Goal: Task Accomplishment & Management: Manage account settings

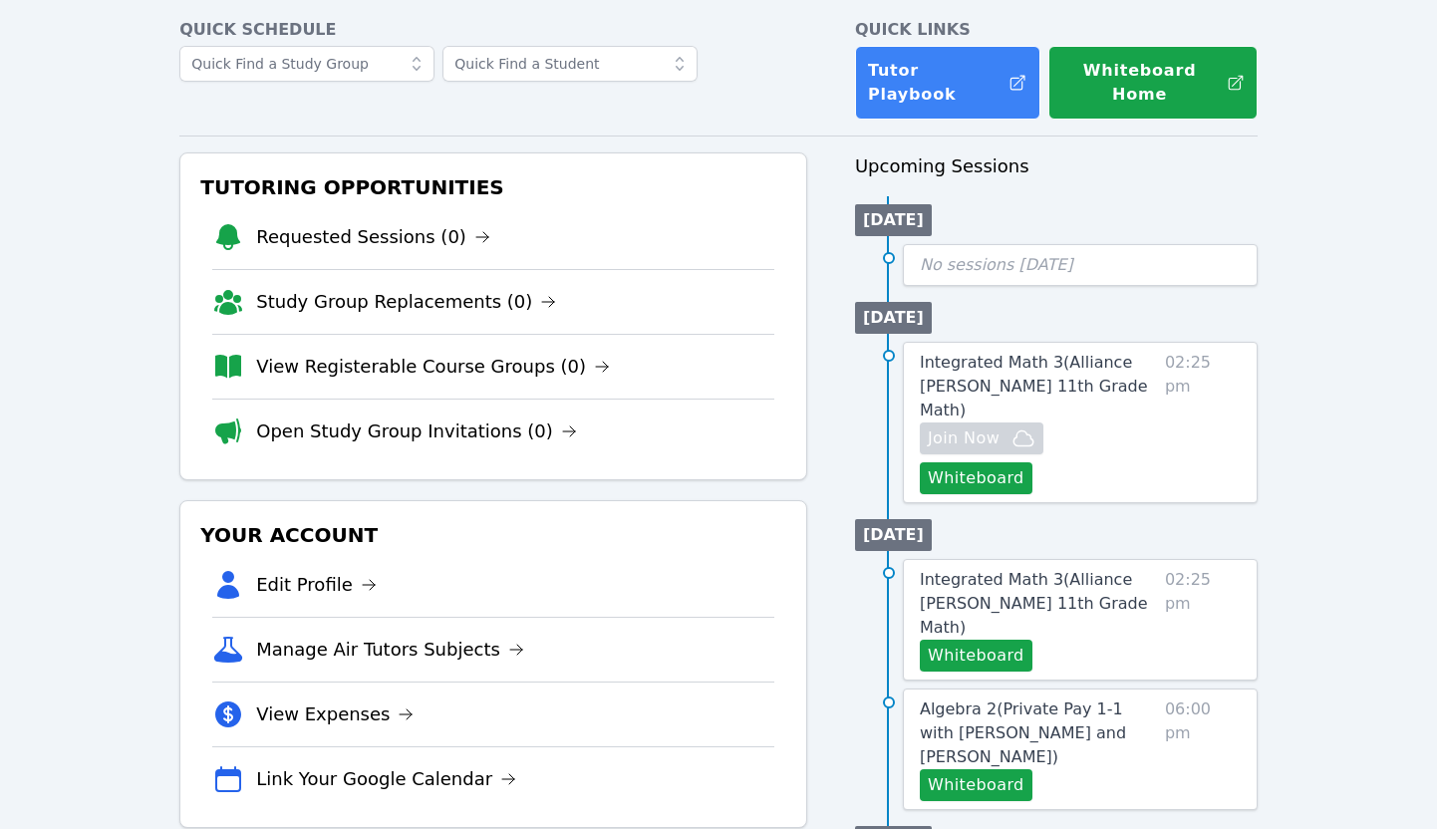
scroll to position [116, 0]
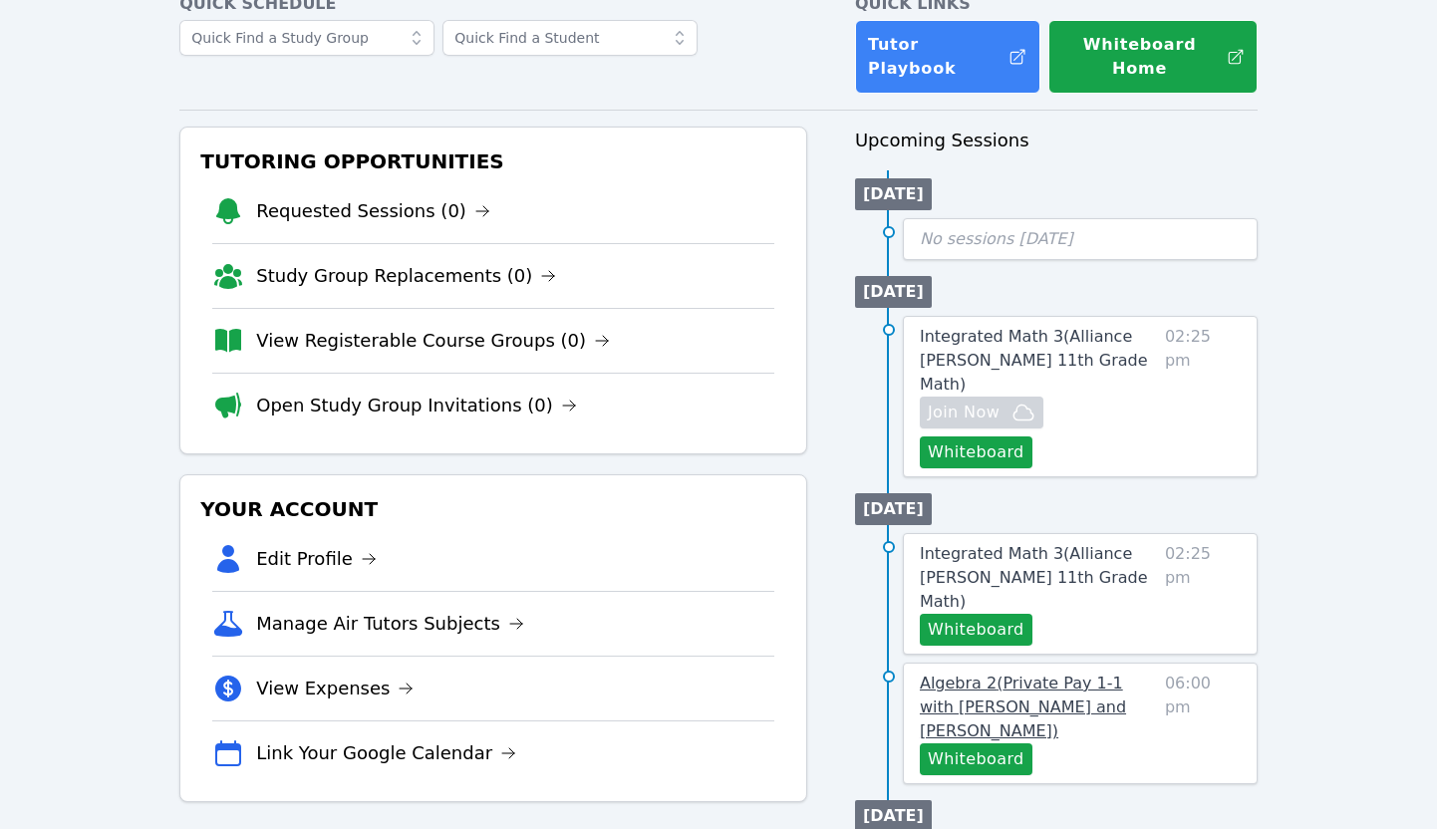
click at [1065, 674] on span "Algebra 2 ( Private Pay 1-1 with Ethan Parker and Alexis Asiama )" at bounding box center [1023, 707] width 206 height 67
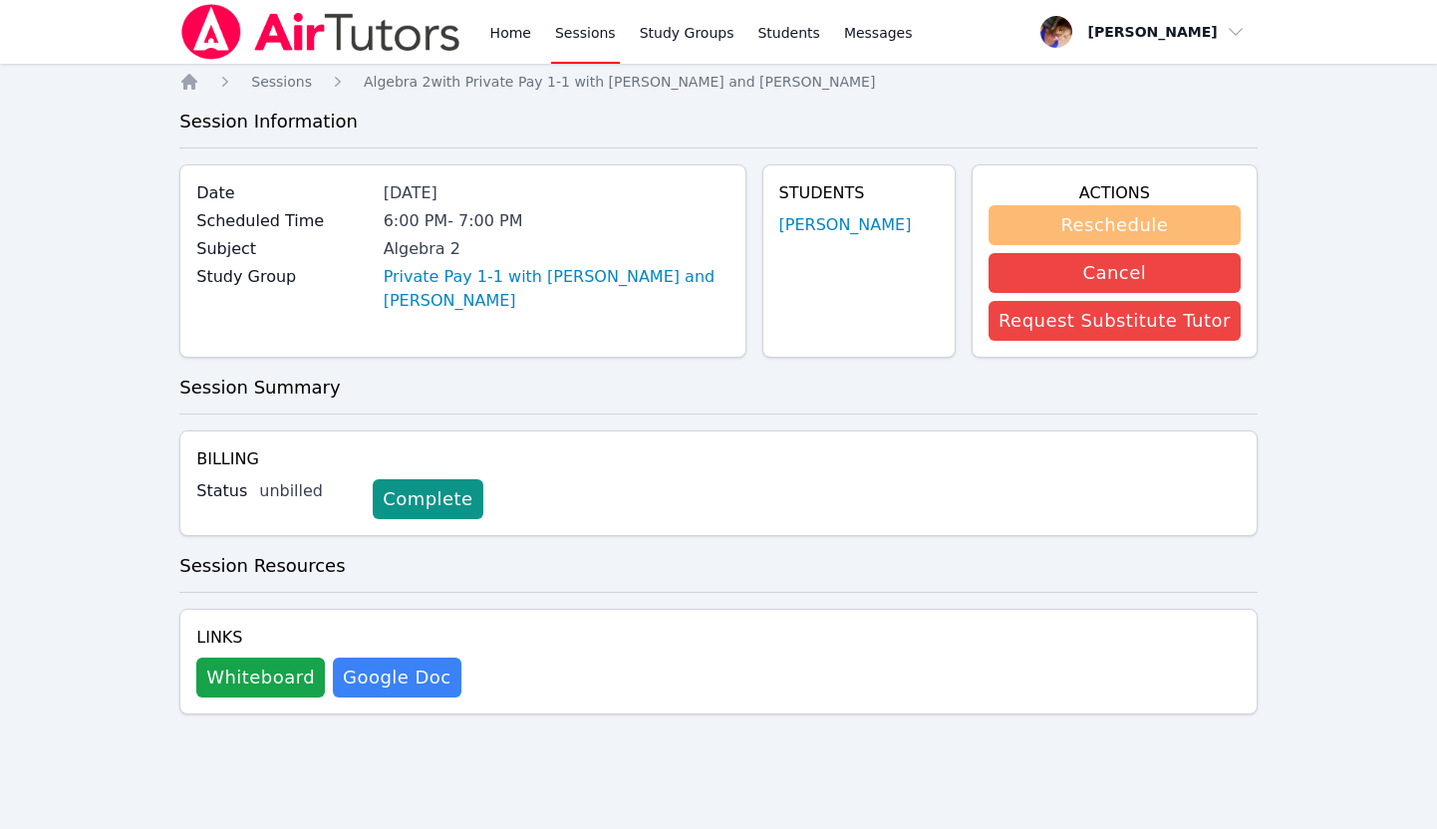
click at [1079, 233] on button "Reschedule" at bounding box center [1115, 225] width 252 height 40
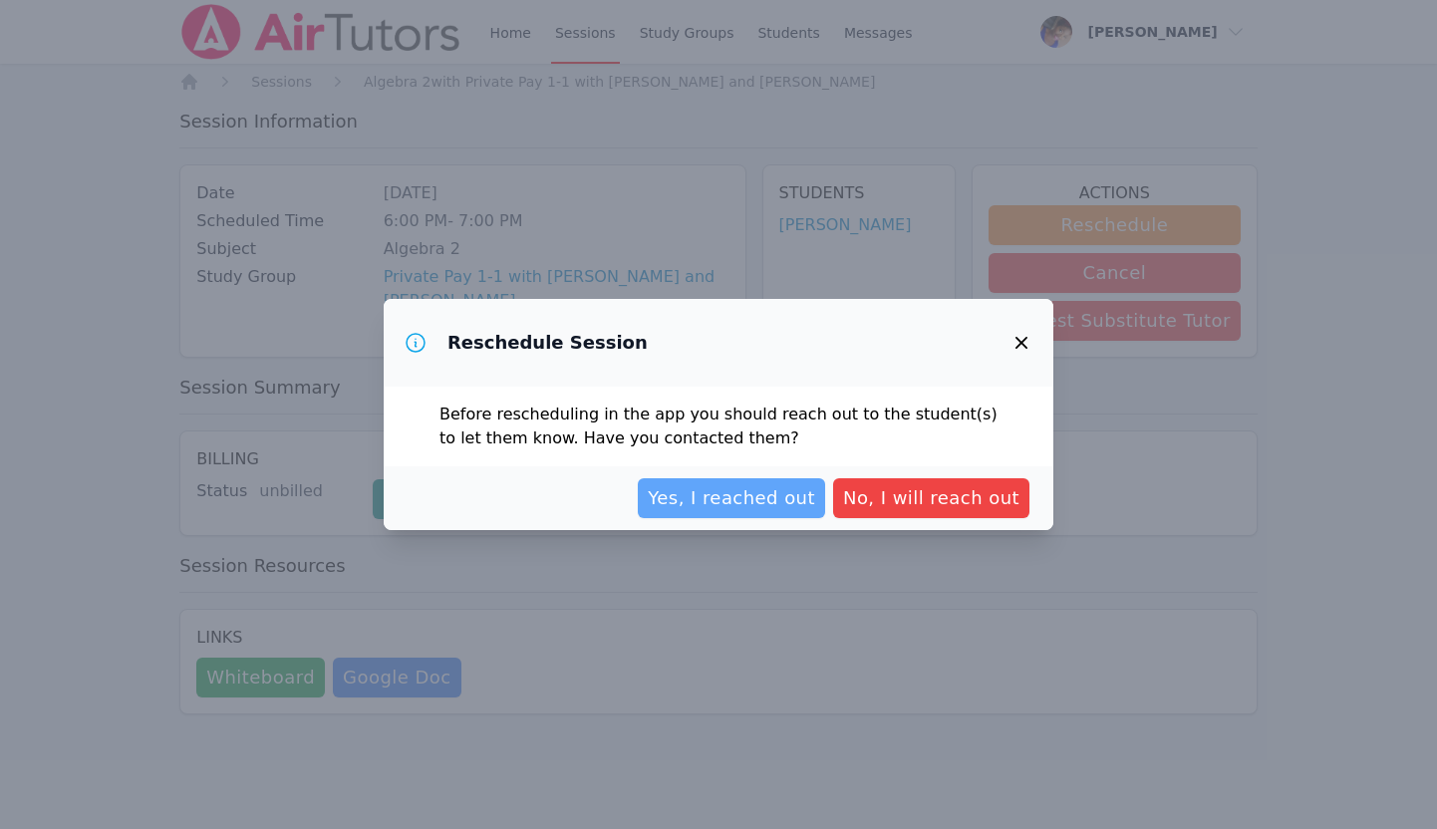
click at [779, 497] on span "Yes, I reached out" at bounding box center [731, 498] width 167 height 28
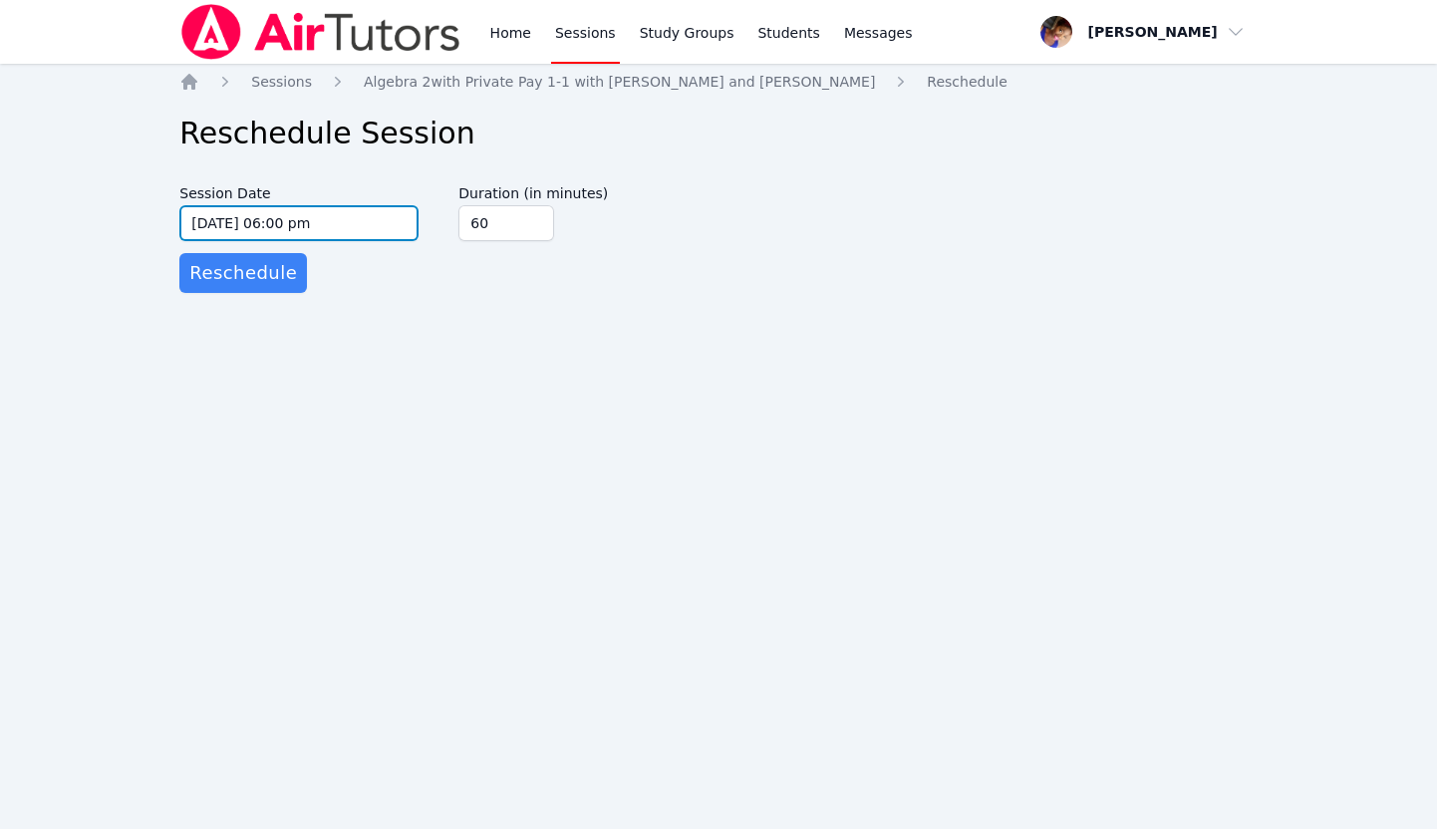
click at [333, 218] on input "10/02/2025 06:00 pm" at bounding box center [298, 223] width 239 height 36
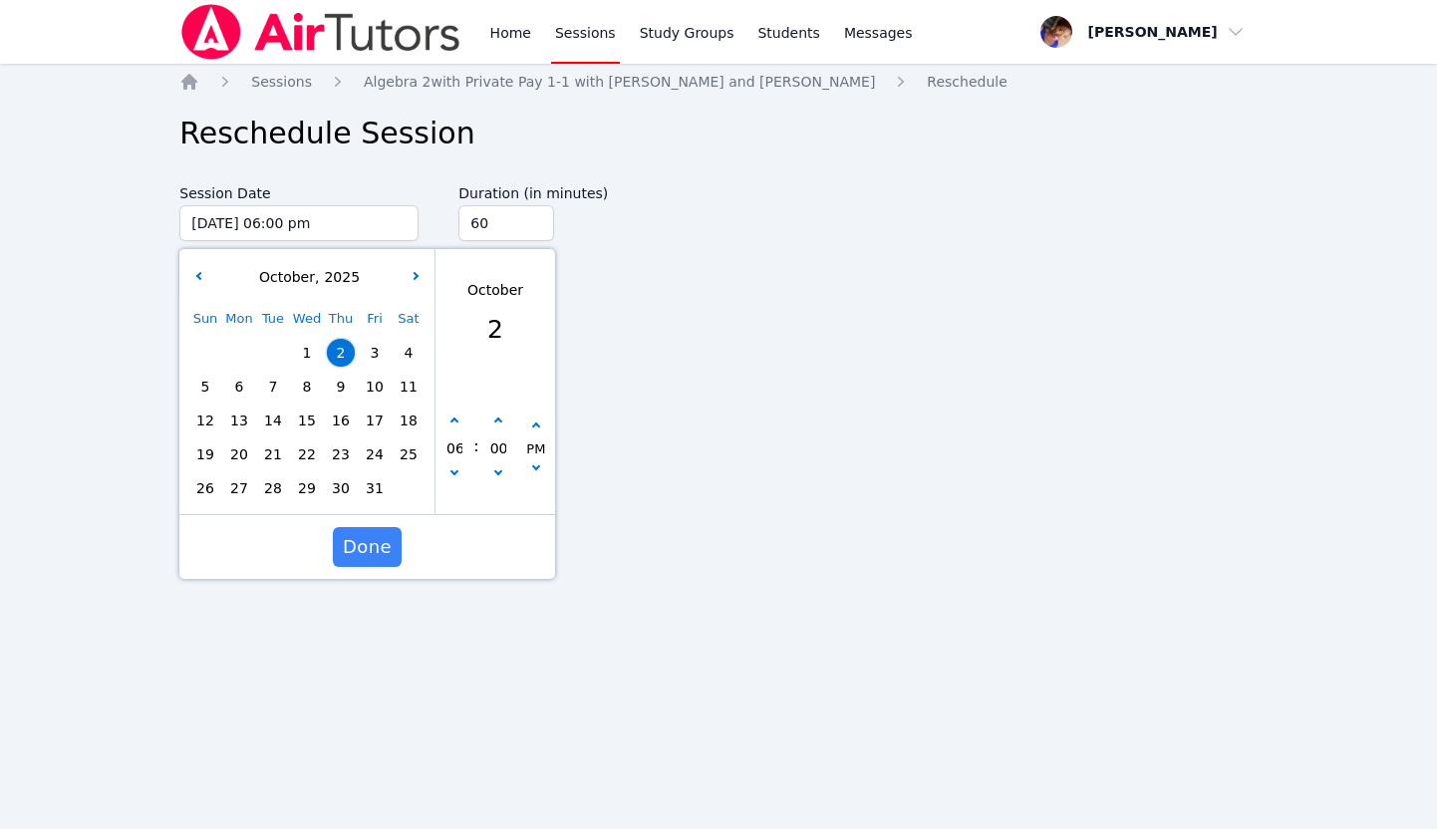
click at [381, 358] on span "3" at bounding box center [375, 353] width 28 height 28
type input "10/03/2025 06:00 pm"
click at [373, 551] on span "Done" at bounding box center [367, 547] width 49 height 28
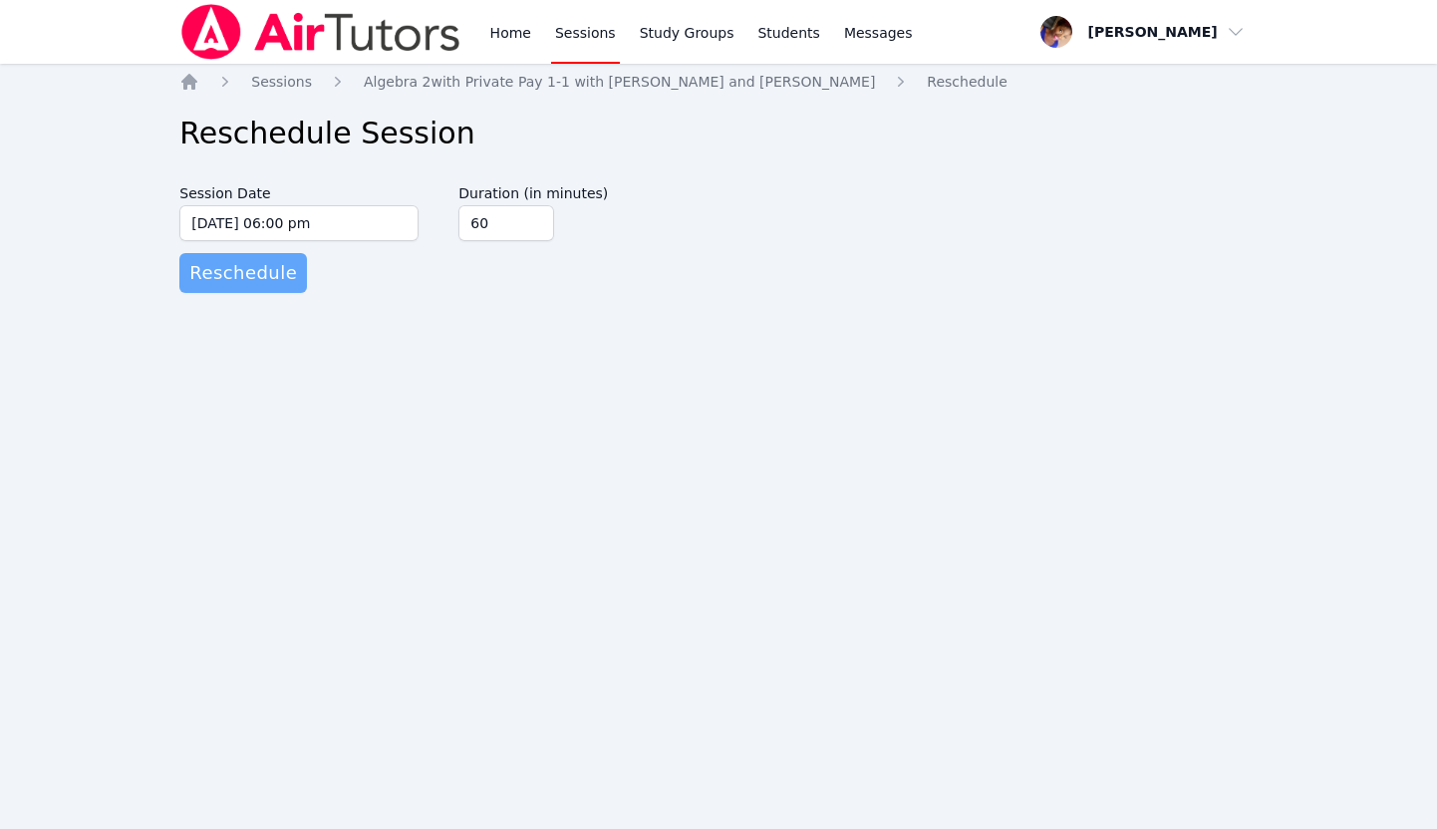
click at [206, 264] on span "Reschedule" at bounding box center [243, 273] width 108 height 28
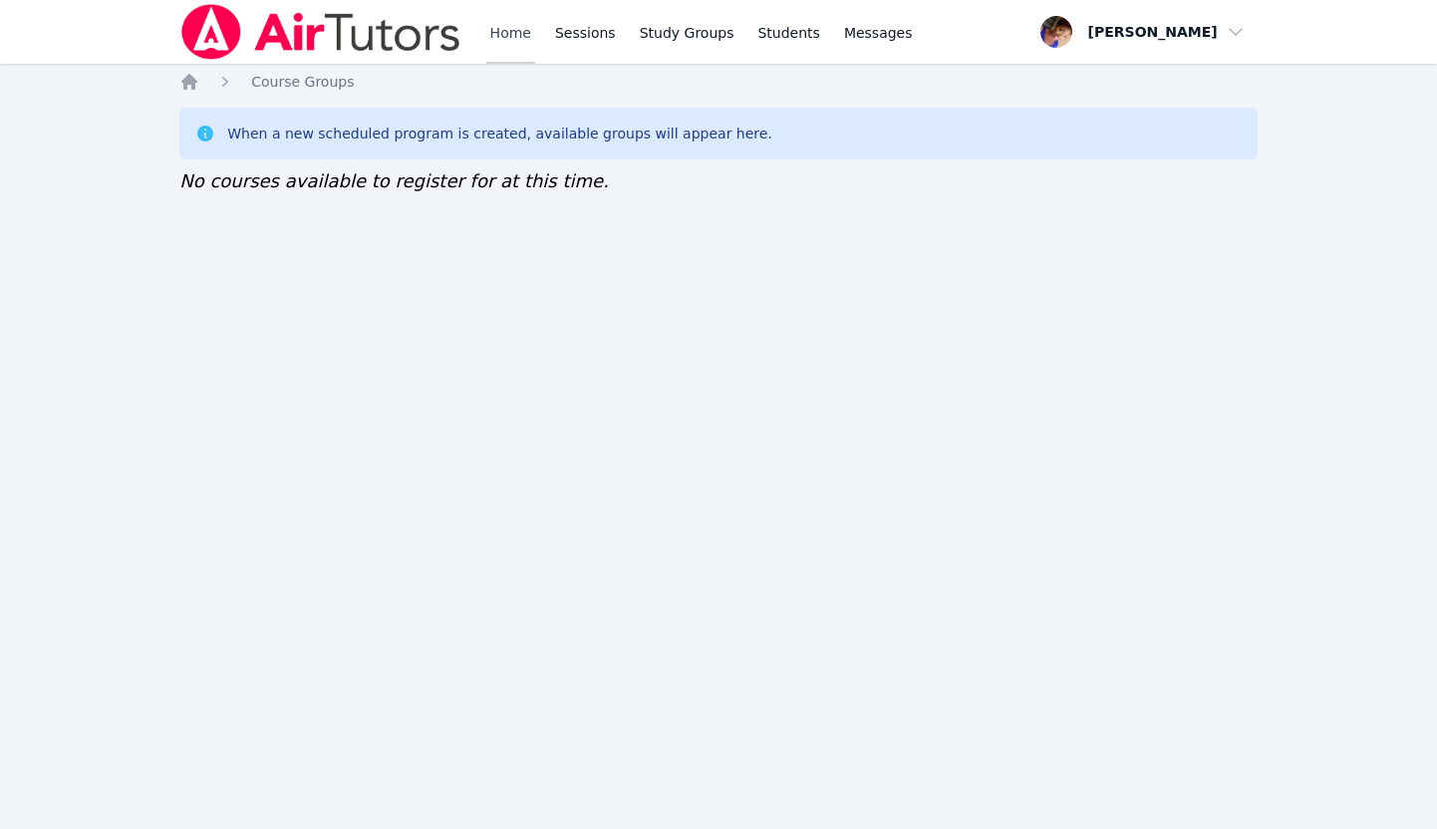
click at [502, 37] on link "Home" at bounding box center [510, 32] width 49 height 64
